Goal: Information Seeking & Learning: Check status

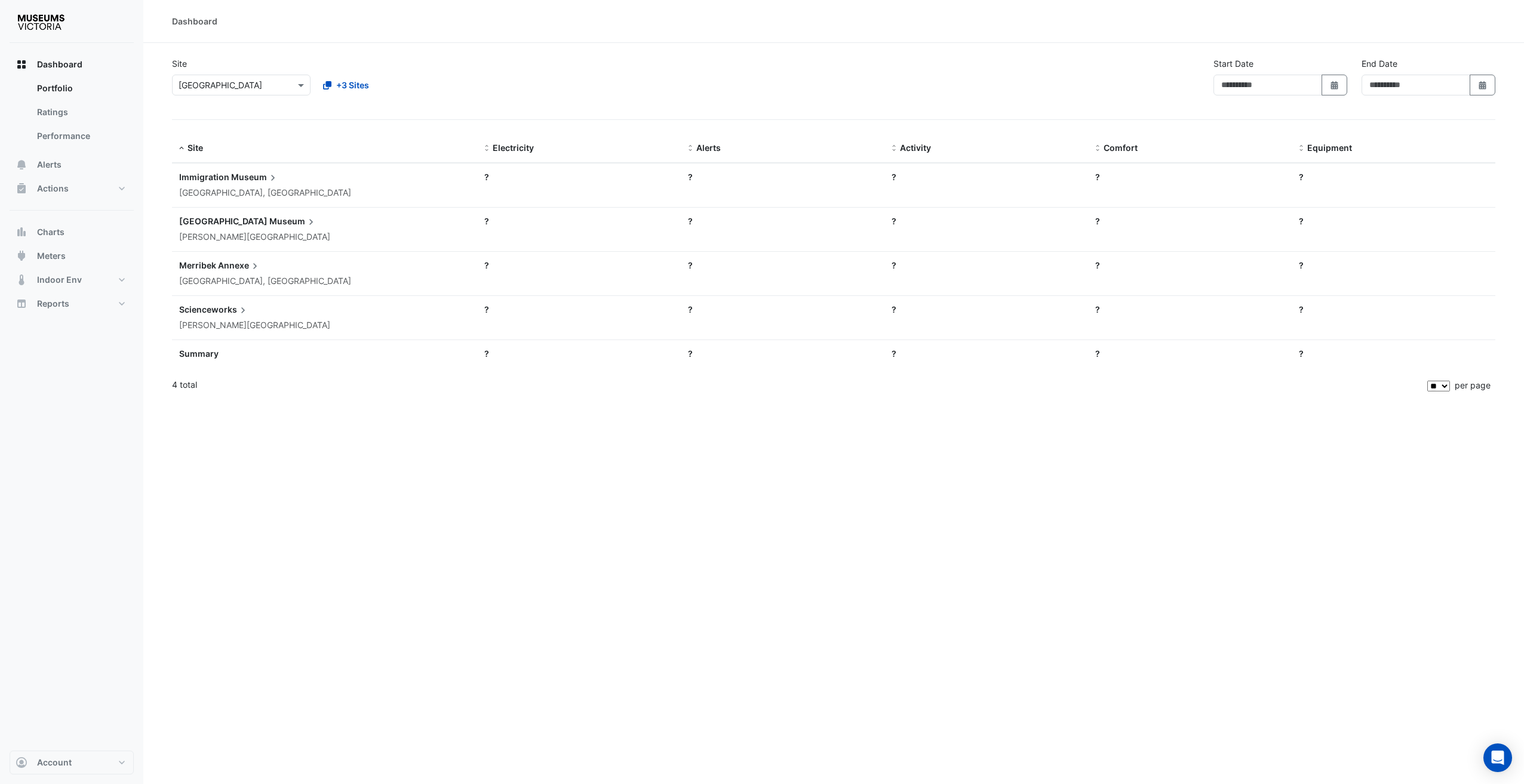
type input "**********"
click at [189, 216] on span "[GEOGRAPHIC_DATA]" at bounding box center [223, 220] width 89 height 10
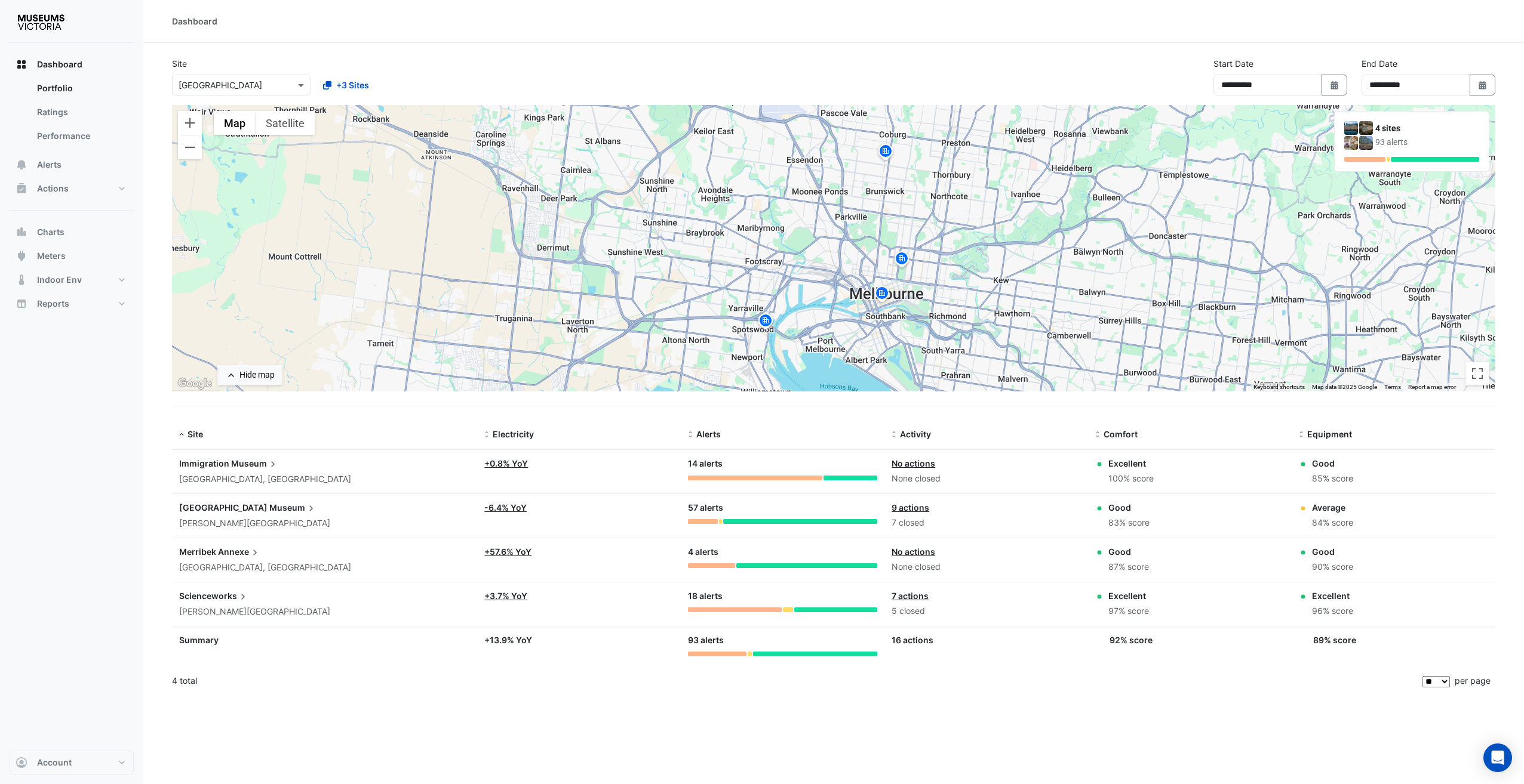
drag, startPoint x: 52, startPoint y: 128, endPoint x: 59, endPoint y: 145, distance: 18.4
click at [52, 129] on ngb-offcanvas-backdrop at bounding box center [762, 392] width 1524 height 784
click at [52, 157] on button "Alerts" at bounding box center [71, 165] width 124 height 24
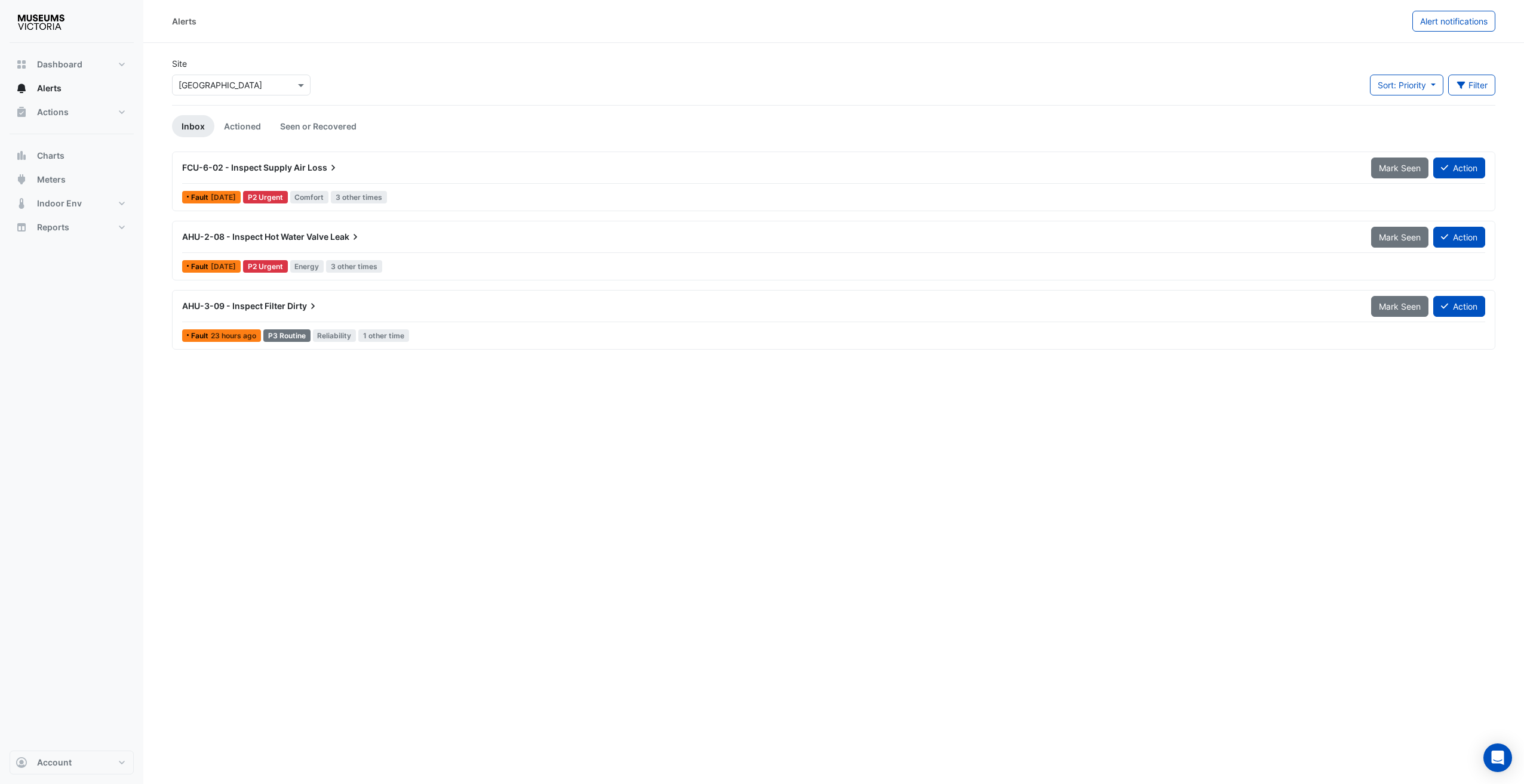
click at [252, 114] on app-alert-tickets "Site Select a Site × [GEOGRAPHIC_DATA] Sort: Priority Priority Updated Filter T…" at bounding box center [834, 203] width 1324 height 291
click at [254, 121] on link "Actioned" at bounding box center [242, 126] width 56 height 22
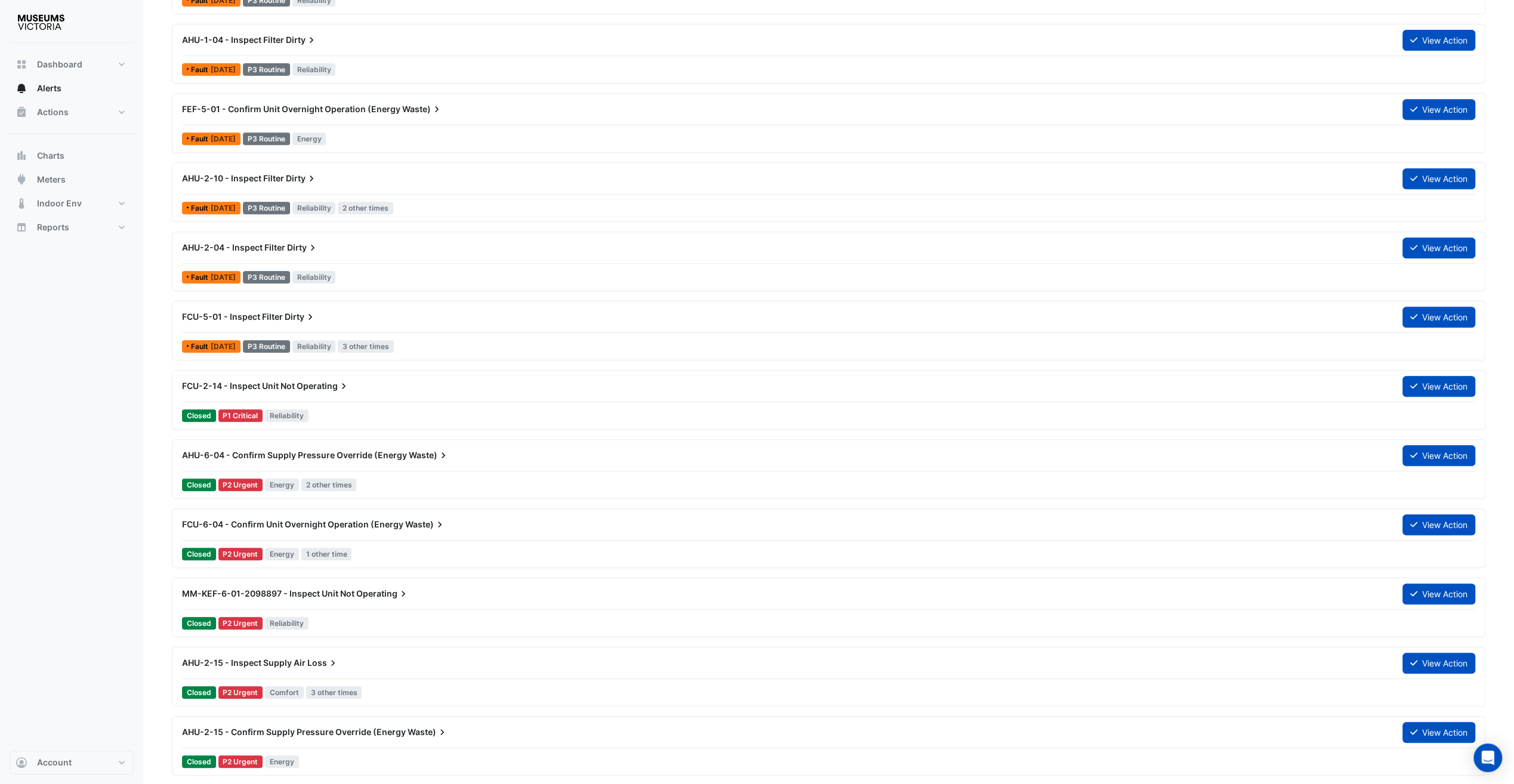
scroll to position [537, 0]
